Goal: Task Accomplishment & Management: Manage account settings

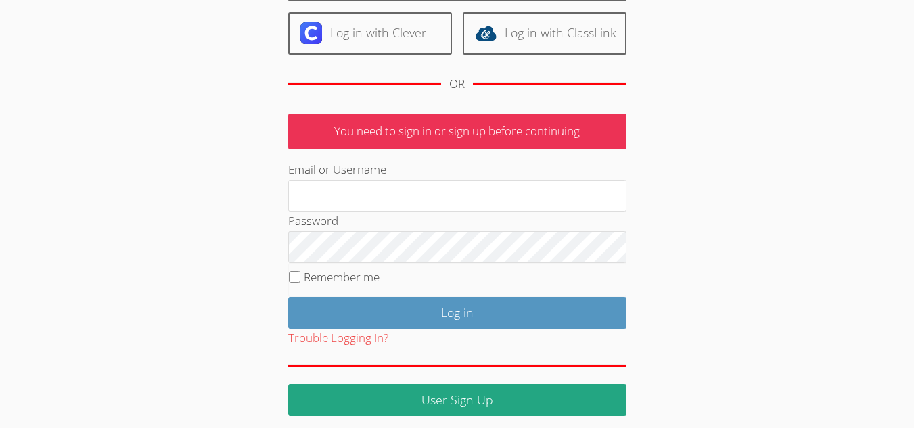
scroll to position [157, 0]
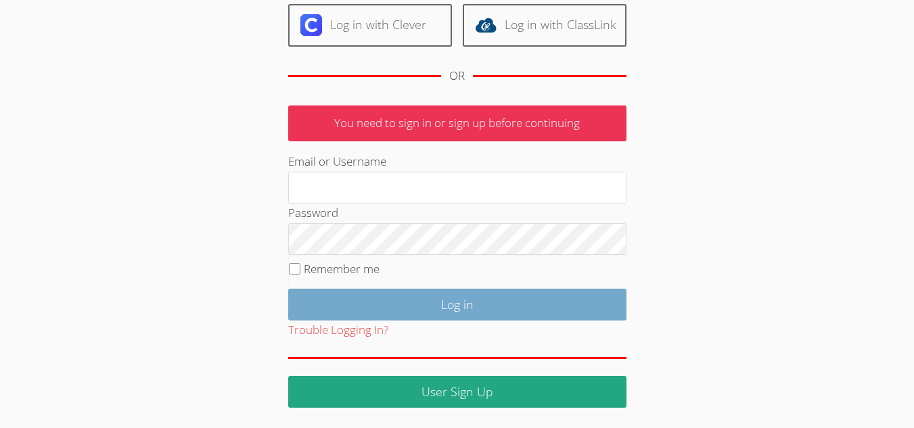
type input "[EMAIL_ADDRESS][DOMAIN_NAME]"
click at [426, 307] on input "Log in" at bounding box center [457, 305] width 338 height 32
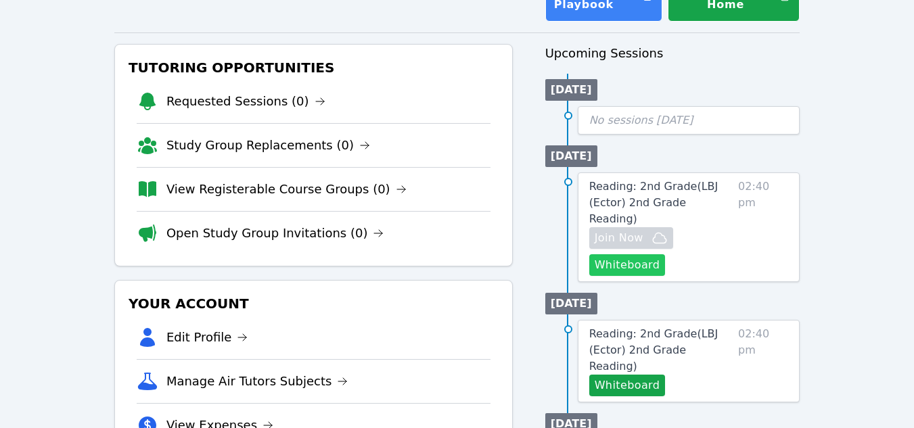
scroll to position [135, 0]
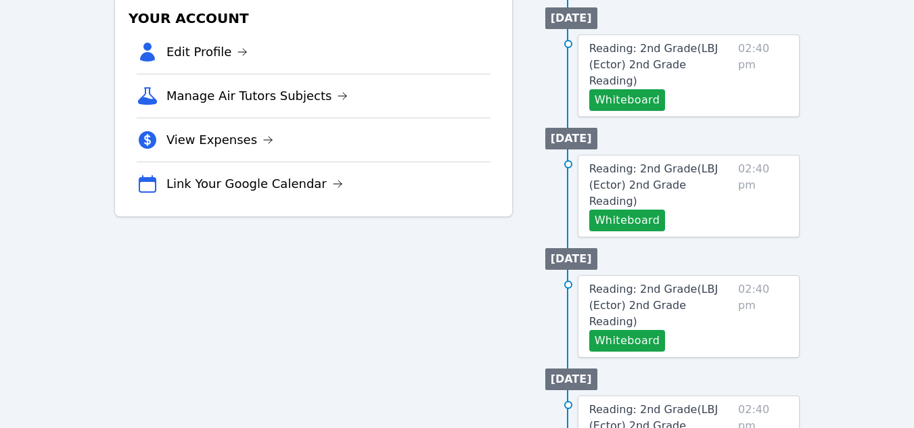
scroll to position [609, 0]
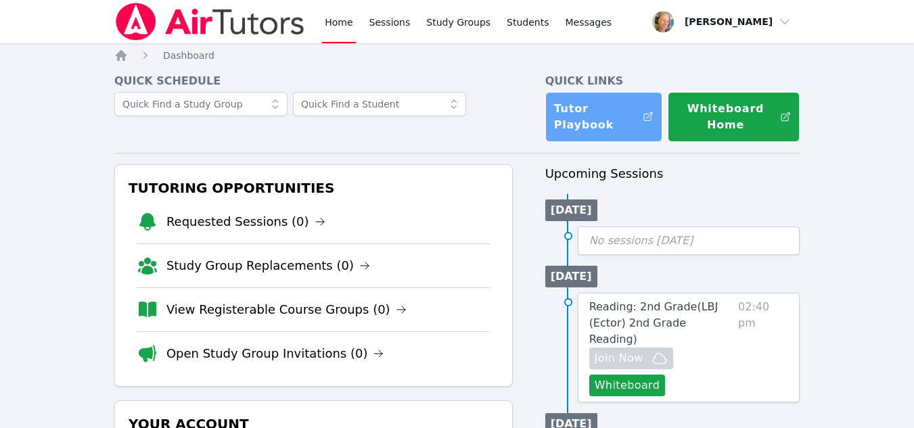
click at [605, 115] on link "Tutor Playbook" at bounding box center [605, 117] width 118 height 50
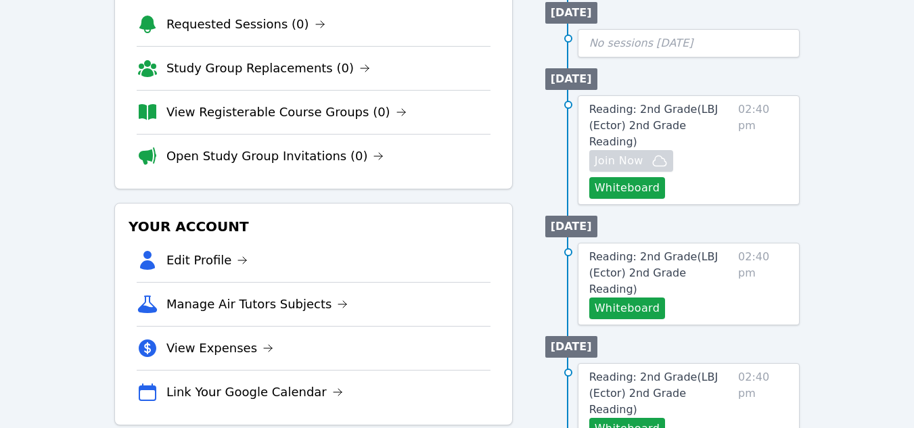
scroll to position [338, 0]
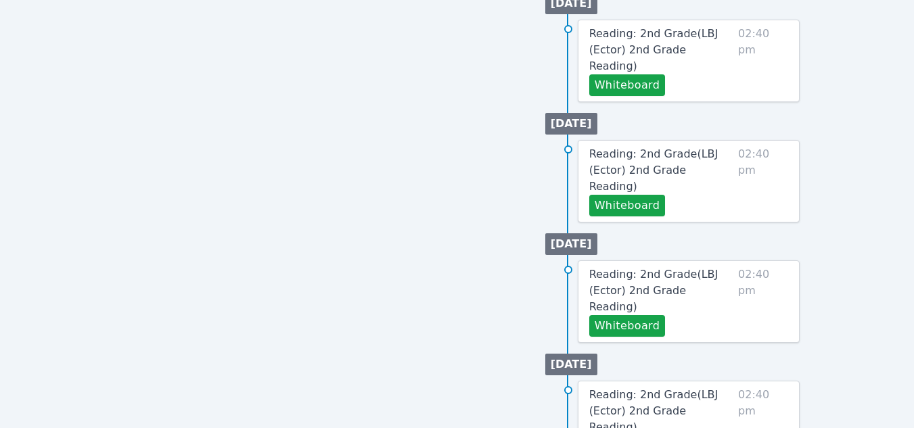
scroll to position [812, 0]
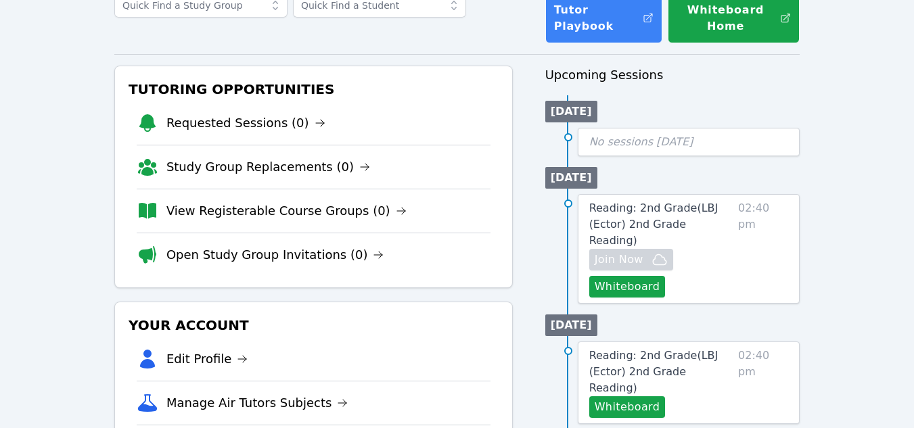
scroll to position [203, 0]
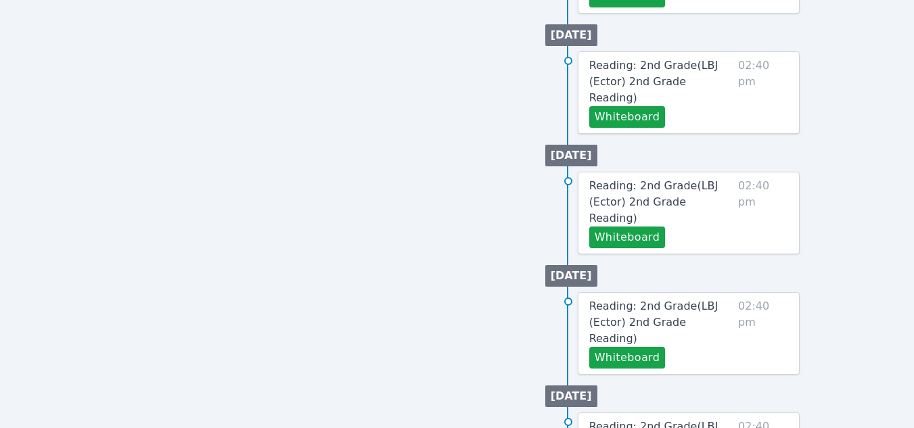
scroll to position [276, 0]
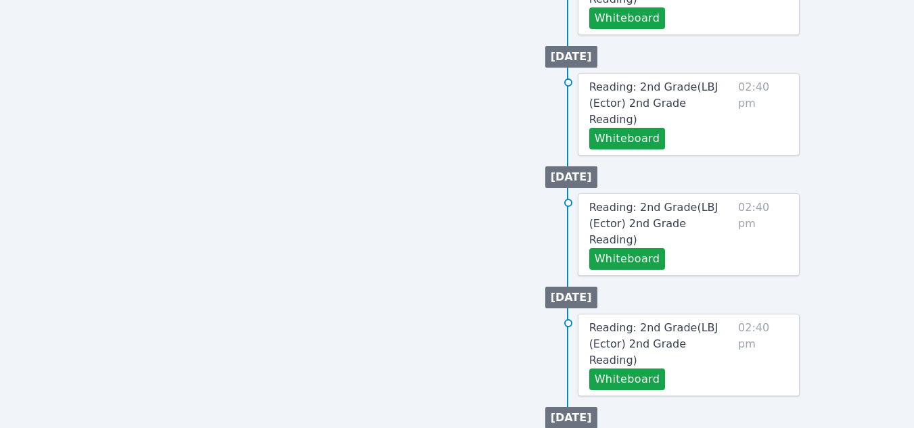
scroll to position [541, 0]
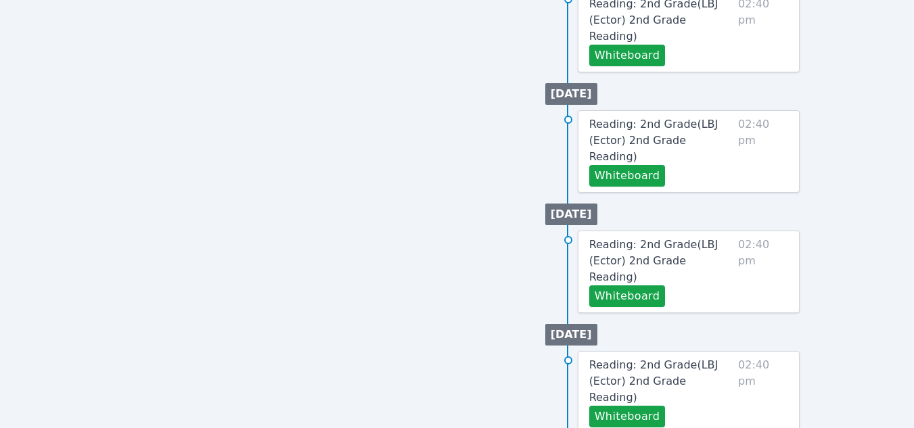
scroll to position [885, 0]
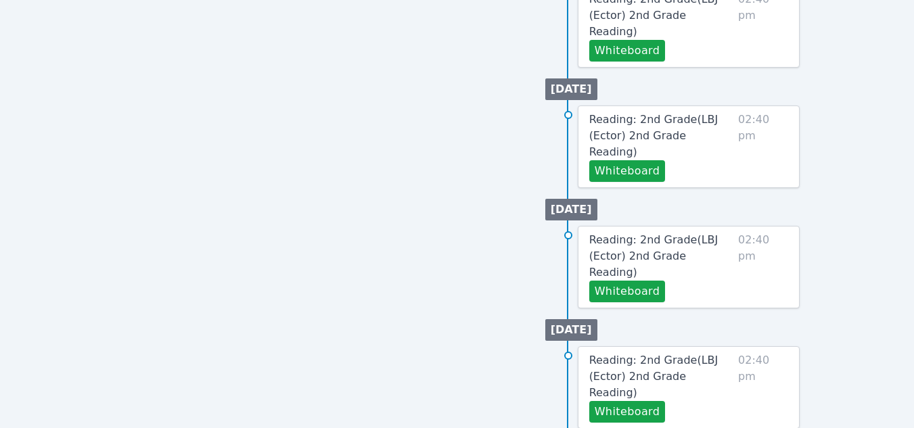
scroll to position [885, 0]
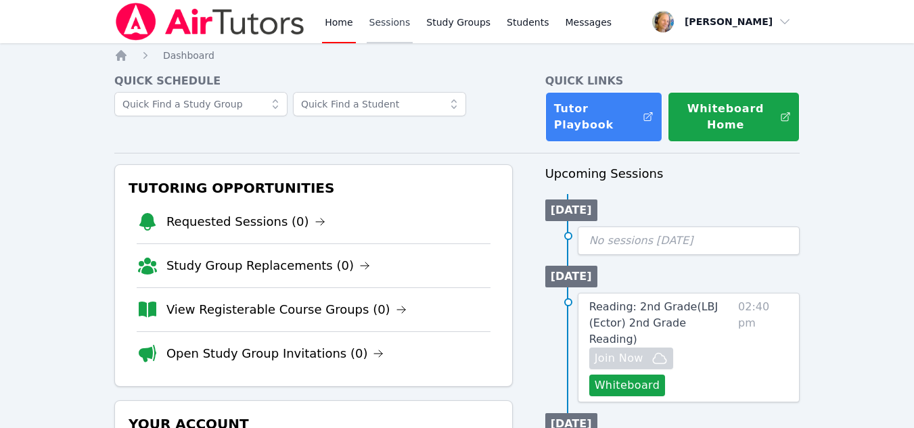
click at [377, 25] on link "Sessions" at bounding box center [390, 21] width 47 height 43
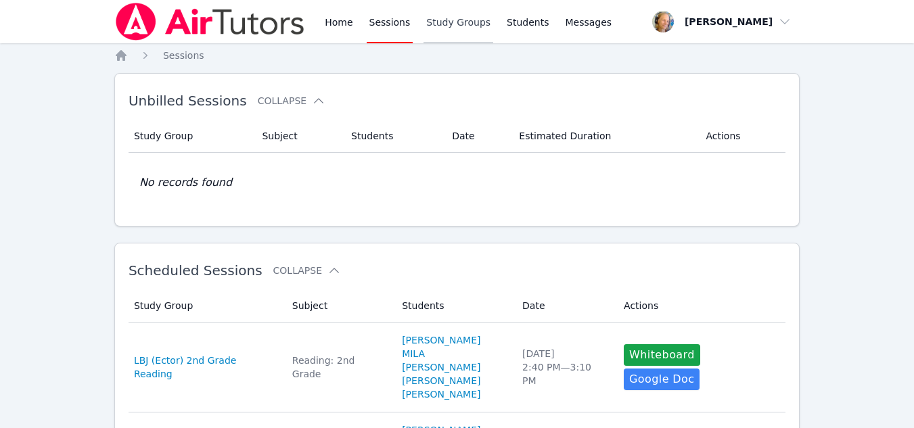
click at [444, 14] on link "Study Groups" at bounding box center [459, 21] width 70 height 43
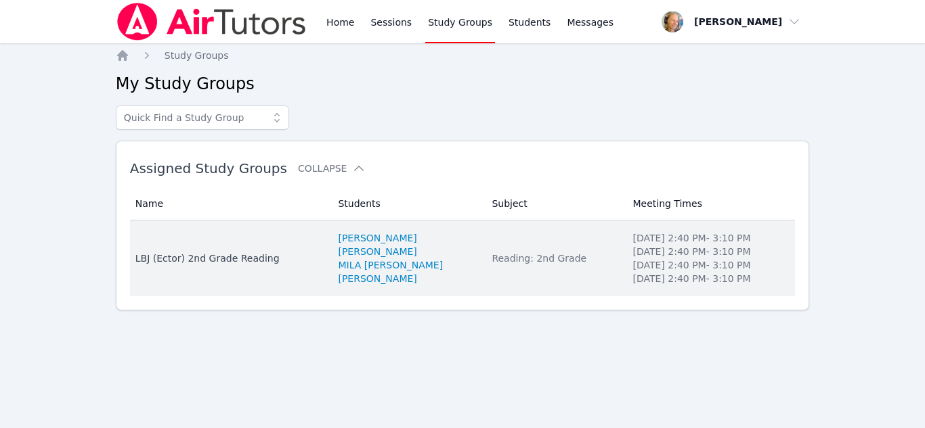
click at [688, 255] on li "[DATE] 2:40 PM - 3:10 PM" at bounding box center [709, 252] width 154 height 14
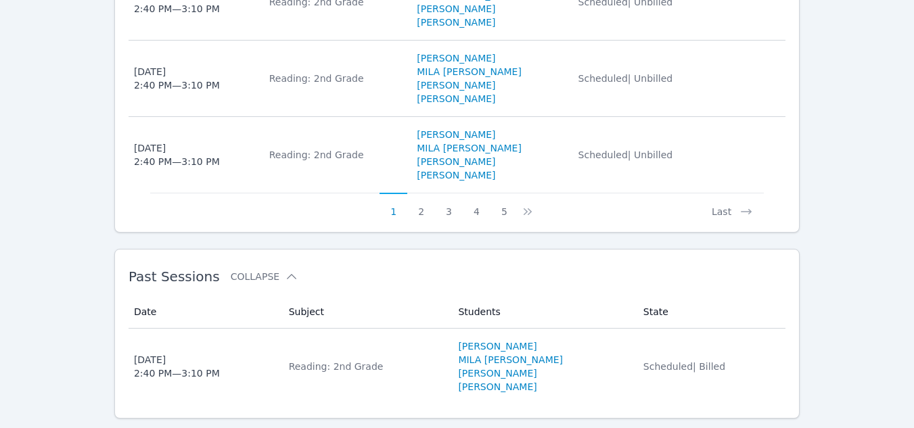
scroll to position [1156, 0]
click at [522, 204] on icon at bounding box center [528, 211] width 14 height 14
click at [508, 192] on button "5" at bounding box center [513, 205] width 28 height 26
click at [530, 204] on icon at bounding box center [536, 211] width 14 height 14
click at [532, 207] on icon at bounding box center [534, 210] width 4 height 7
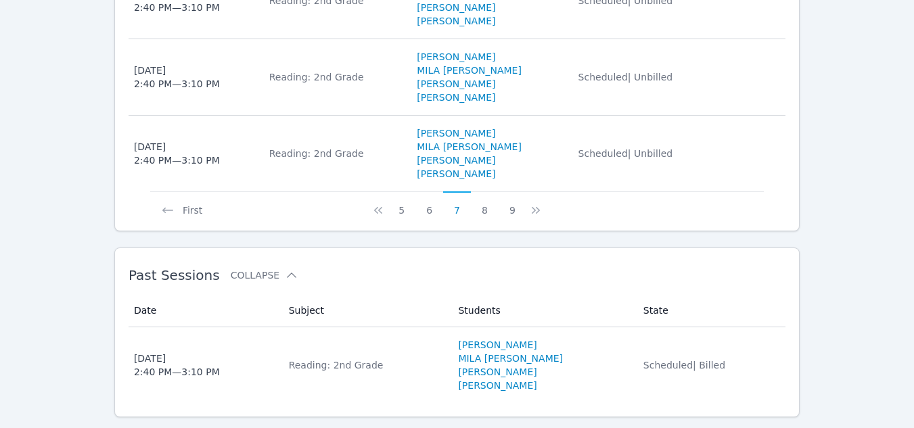
click at [532, 207] on icon at bounding box center [534, 210] width 4 height 7
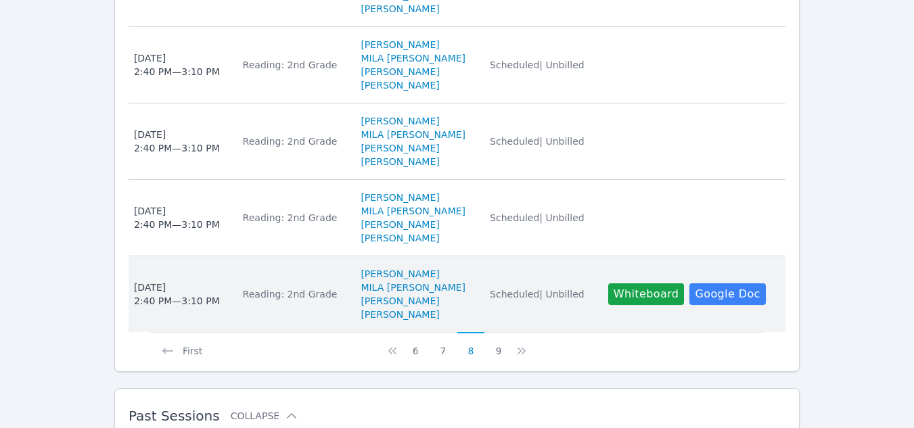
scroll to position [1021, 0]
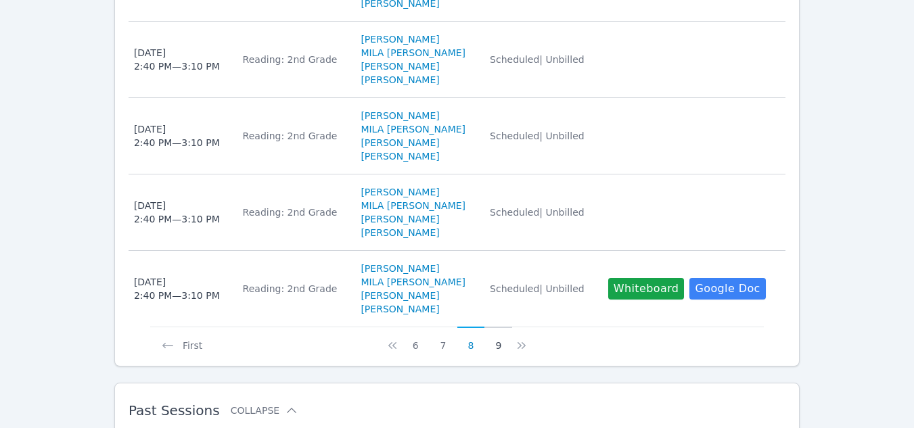
click at [500, 327] on button "9" at bounding box center [499, 340] width 28 height 26
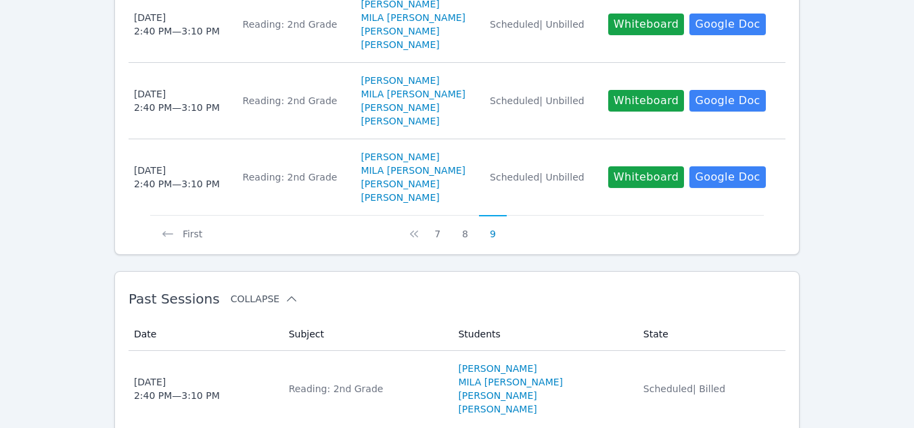
scroll to position [927, 0]
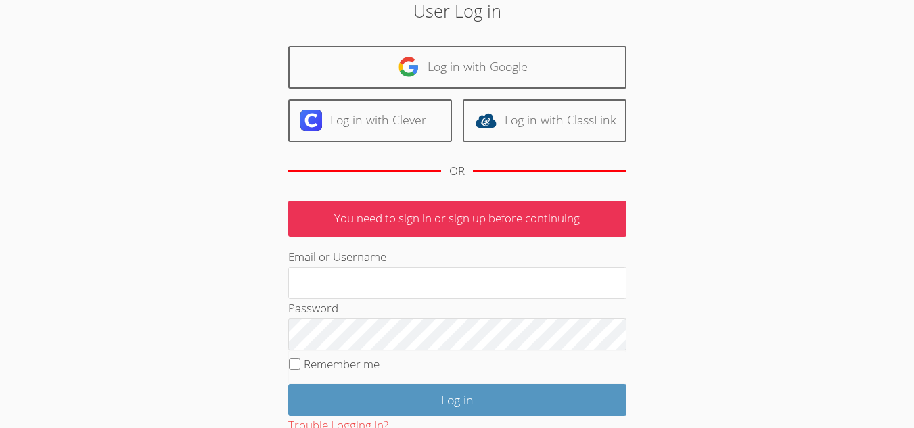
scroll to position [157, 0]
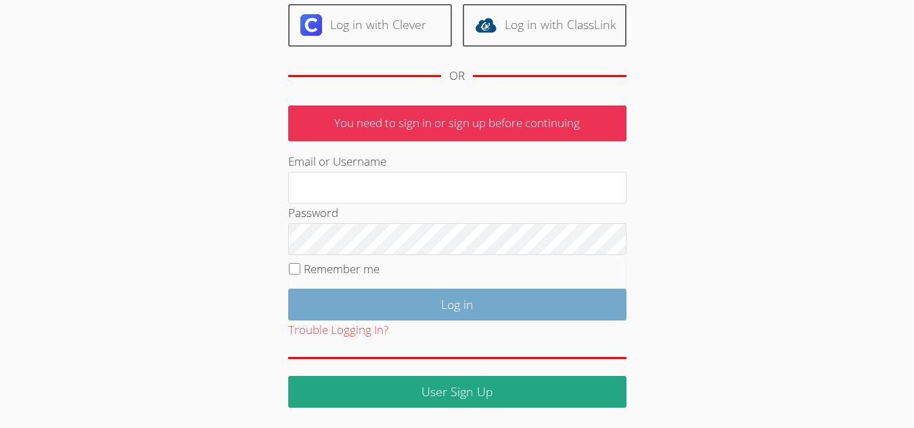
type input "mariesteinberg@live.com"
click at [502, 310] on input "Log in" at bounding box center [457, 305] width 338 height 32
